Goal: Find specific page/section: Find specific page/section

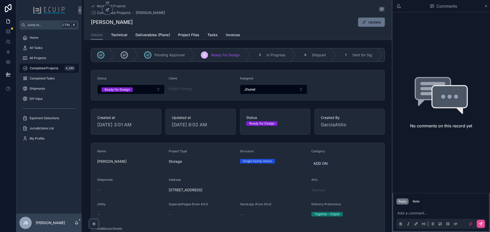
drag, startPoint x: 140, startPoint y: 25, endPoint x: 90, endPoint y: 26, distance: 49.7
click at [91, 26] on div "[PERSON_NAME] Update" at bounding box center [238, 22] width 294 height 10
copy h1 "[PERSON_NAME]"
click at [39, 60] on span "All Projects" at bounding box center [38, 58] width 16 height 4
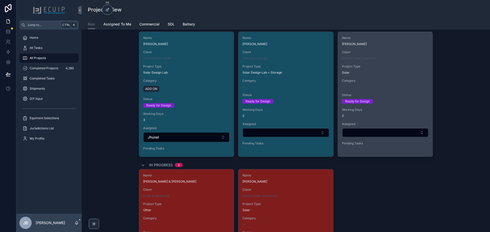
scroll to position [791, 0]
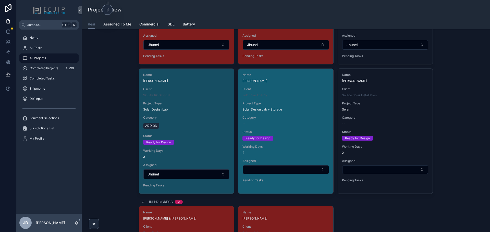
click at [303, 138] on div "Ready for Design" at bounding box center [285, 138] width 86 height 5
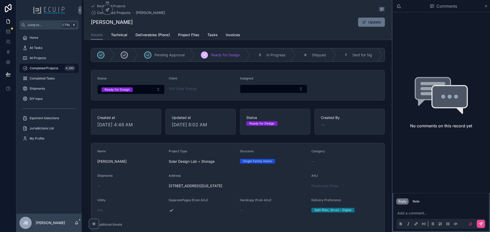
drag, startPoint x: 134, startPoint y: 23, endPoint x: 87, endPoint y: 23, distance: 46.4
click at [87, 23] on div "Back to All Projects Completed Projects [PERSON_NAME] [PERSON_NAME] Update Deta…" at bounding box center [238, 20] width 308 height 40
copy h1 "[PERSON_NAME]"
click at [36, 59] on span "All Projects" at bounding box center [38, 58] width 16 height 4
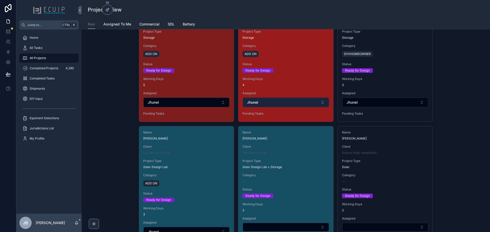
scroll to position [791, 0]
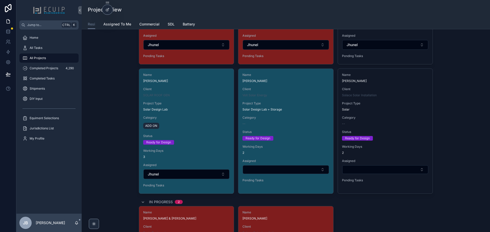
click at [467, 175] on div "New Project Filter Client Filter Category Submitted 4 Name [PERSON_NAME] Client…" at bounding box center [286, 124] width 400 height 1763
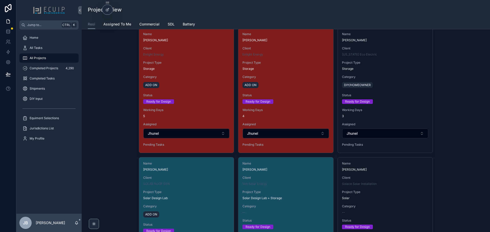
scroll to position [663, 0]
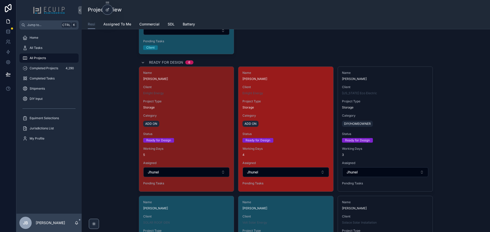
click at [286, 118] on div "Category ADD ON" at bounding box center [285, 121] width 86 height 14
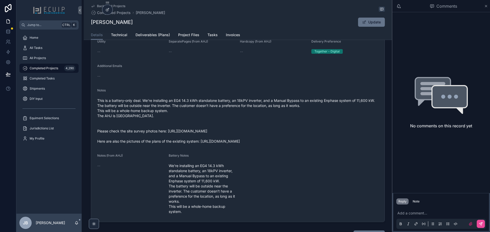
scroll to position [179, 0]
